Goal: Information Seeking & Learning: Learn about a topic

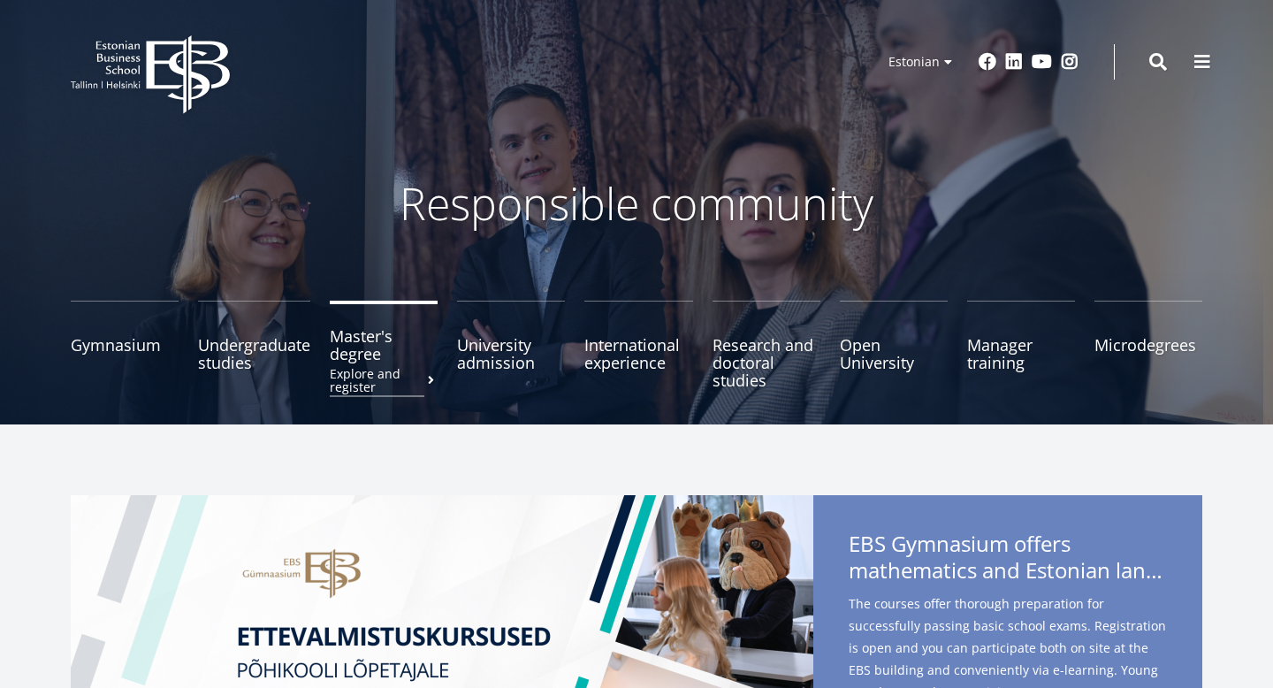
click at [365, 358] on font "Master's degree" at bounding box center [361, 344] width 63 height 39
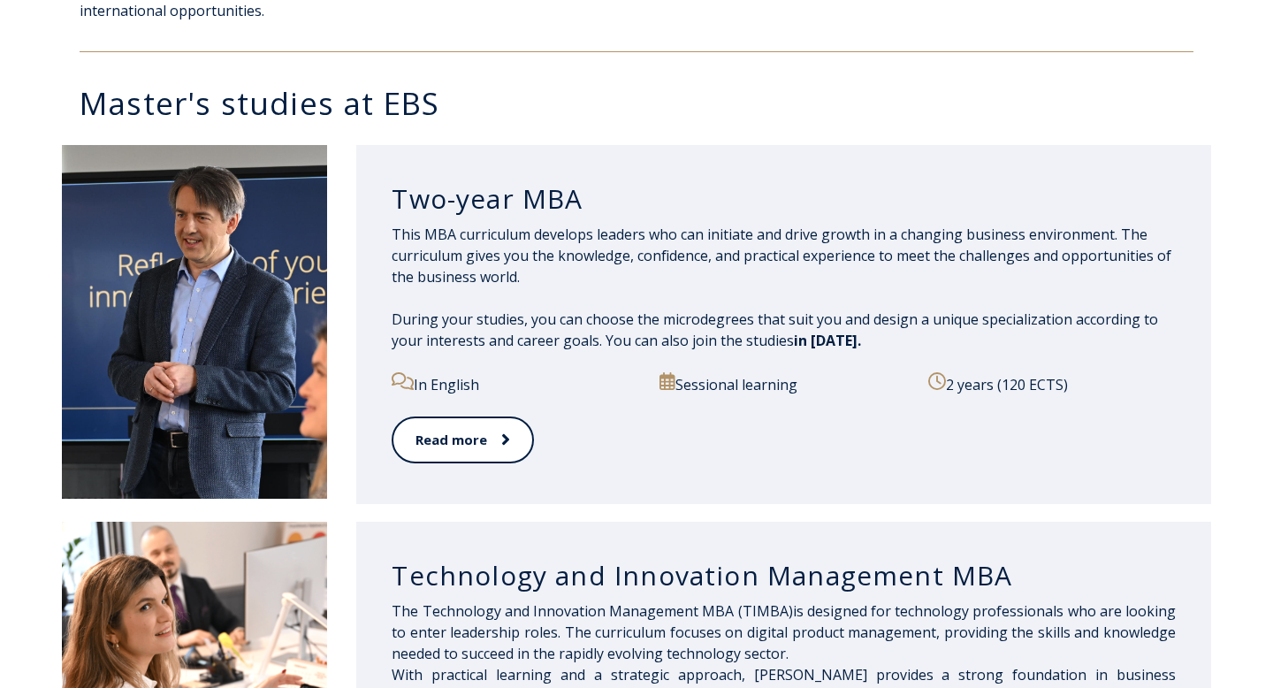
scroll to position [819, 0]
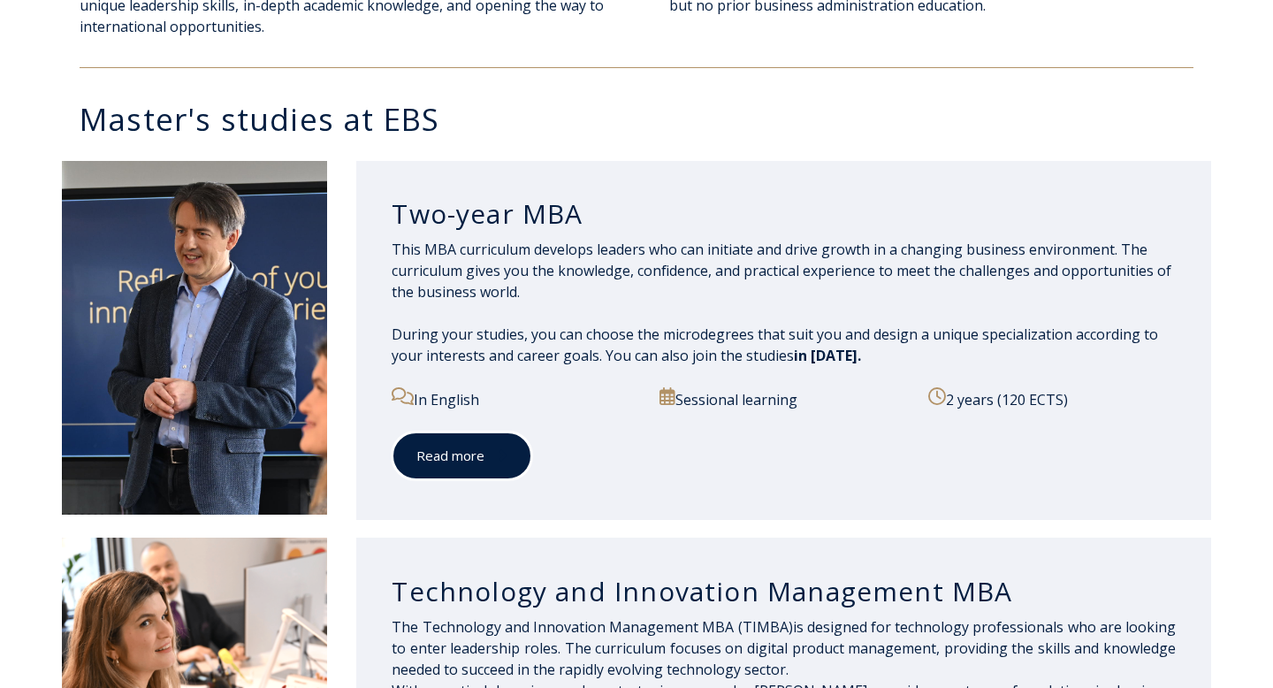
click at [472, 446] on font "Read more" at bounding box center [450, 455] width 68 height 18
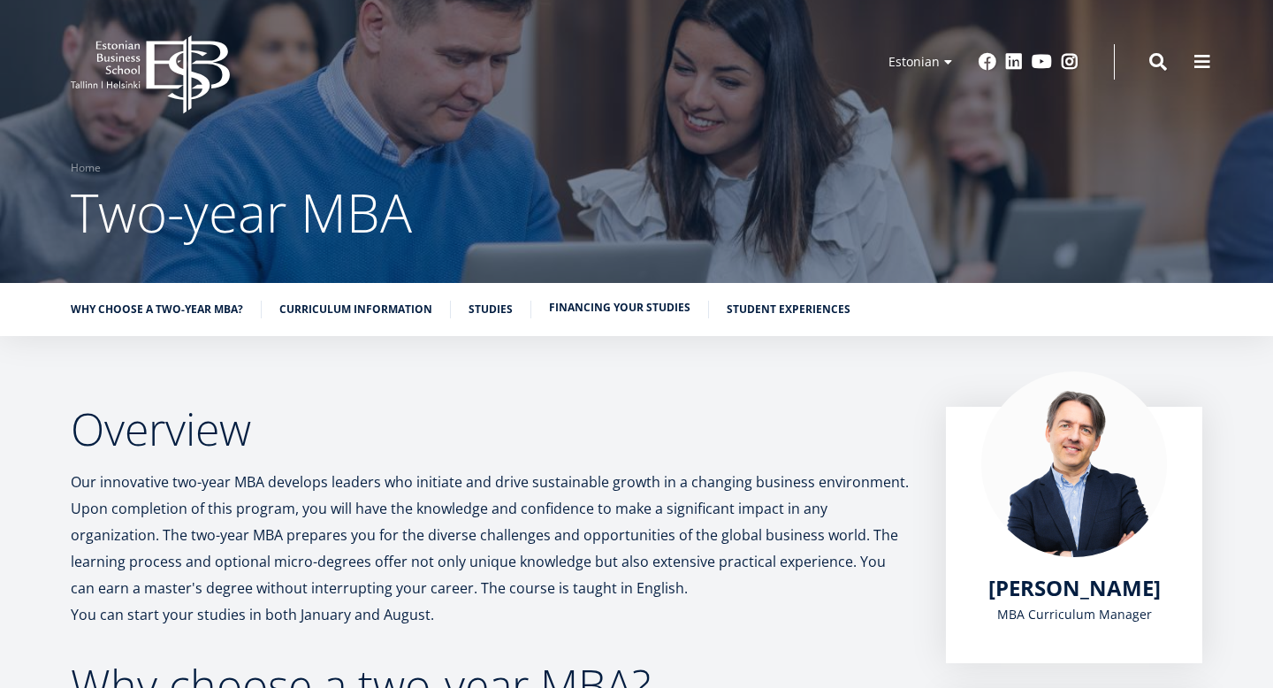
click at [590, 307] on font "Financing your studies" at bounding box center [619, 307] width 141 height 15
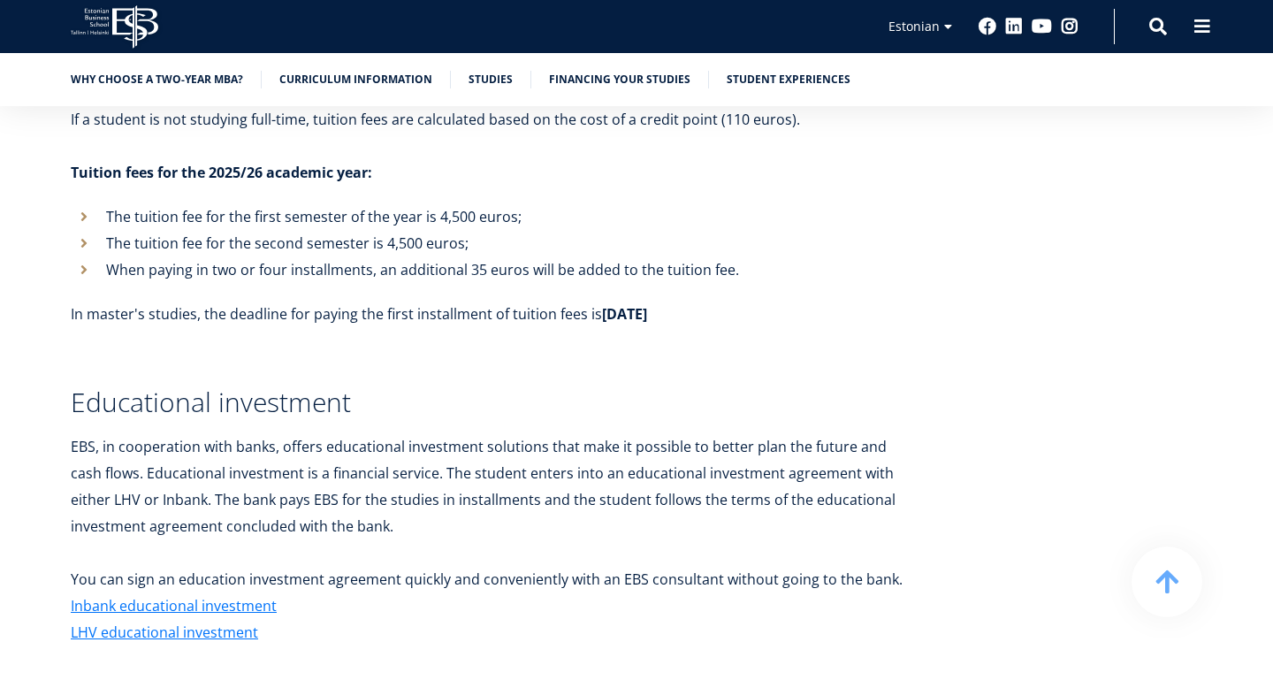
scroll to position [6397, 0]
